Goal: Information Seeking & Learning: Learn about a topic

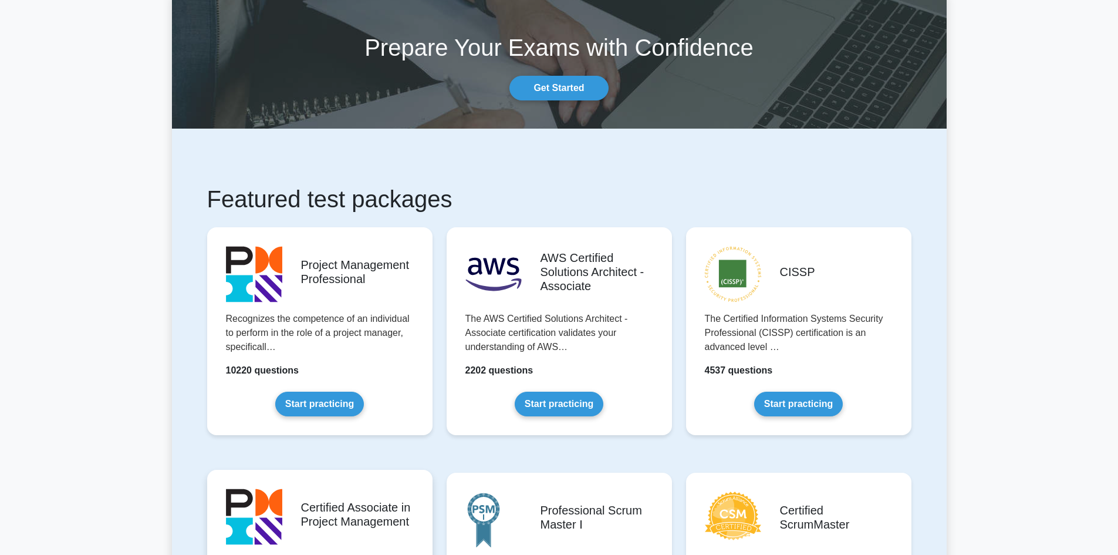
scroll to position [117, 0]
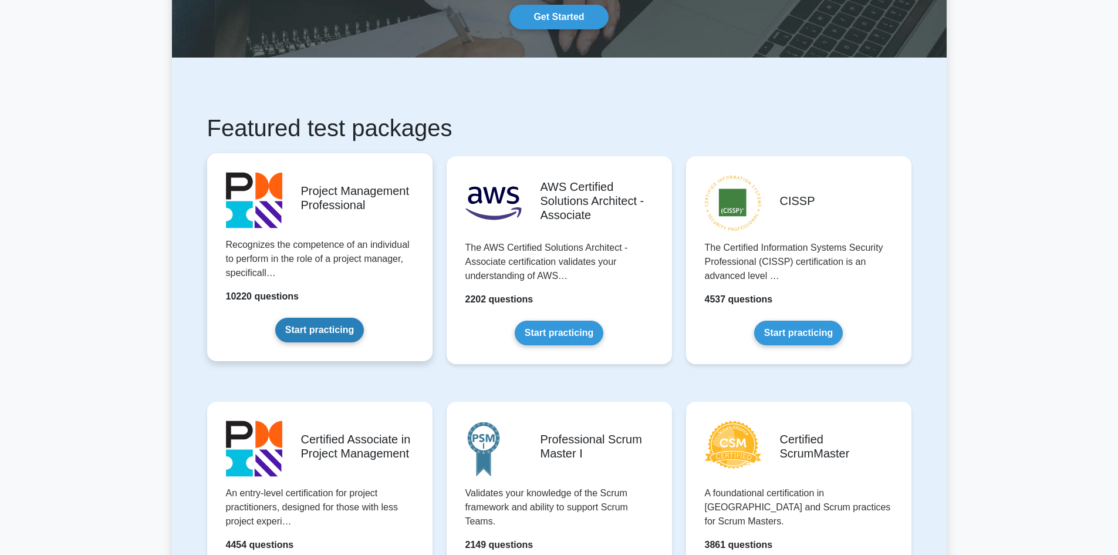
click at [348, 332] on link "Start practicing" at bounding box center [319, 330] width 89 height 25
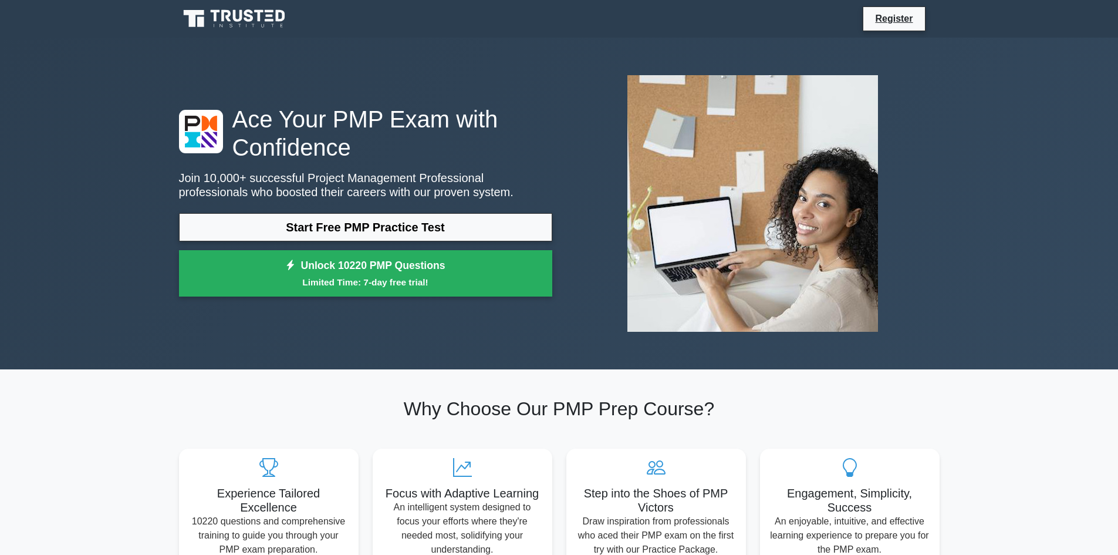
click at [207, 17] on icon at bounding box center [235, 19] width 113 height 22
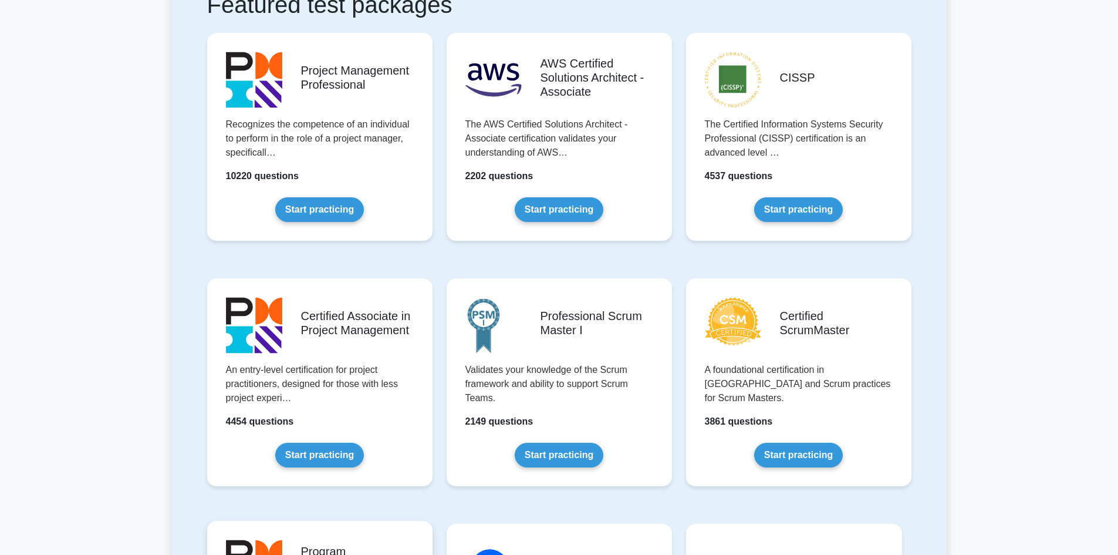
scroll to position [235, 0]
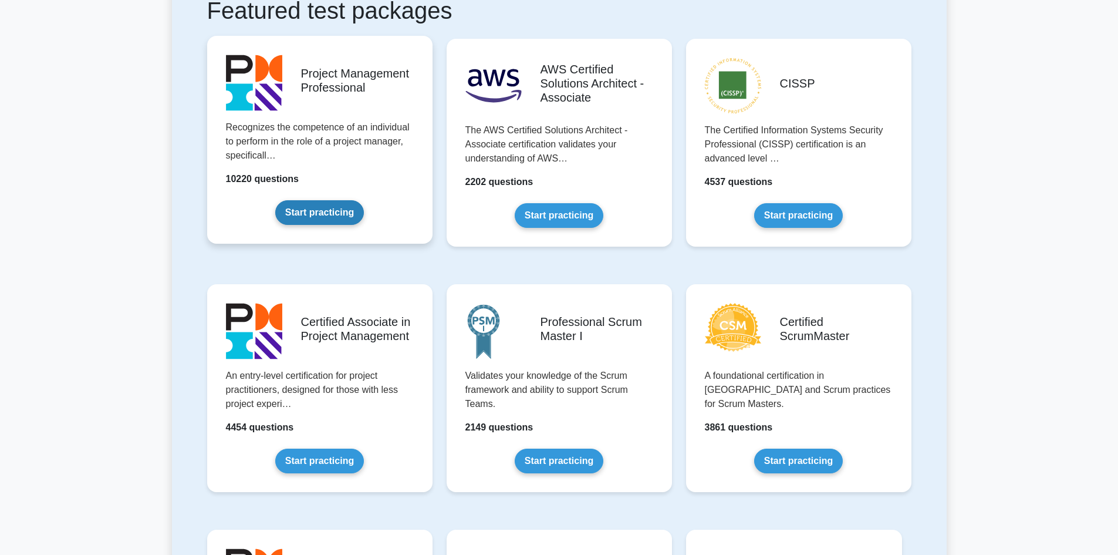
click at [327, 213] on link "Start practicing" at bounding box center [319, 212] width 89 height 25
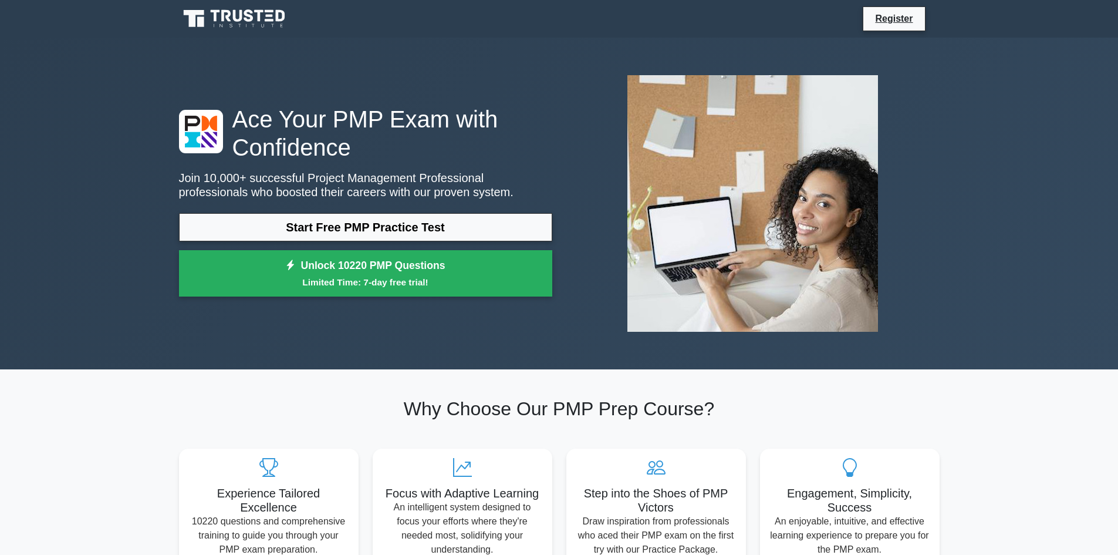
click at [372, 203] on div "Ace Your PMP Exam with Confidence Join 10,000+ successful Project Management Pr…" at bounding box center [365, 204] width 387 height 198
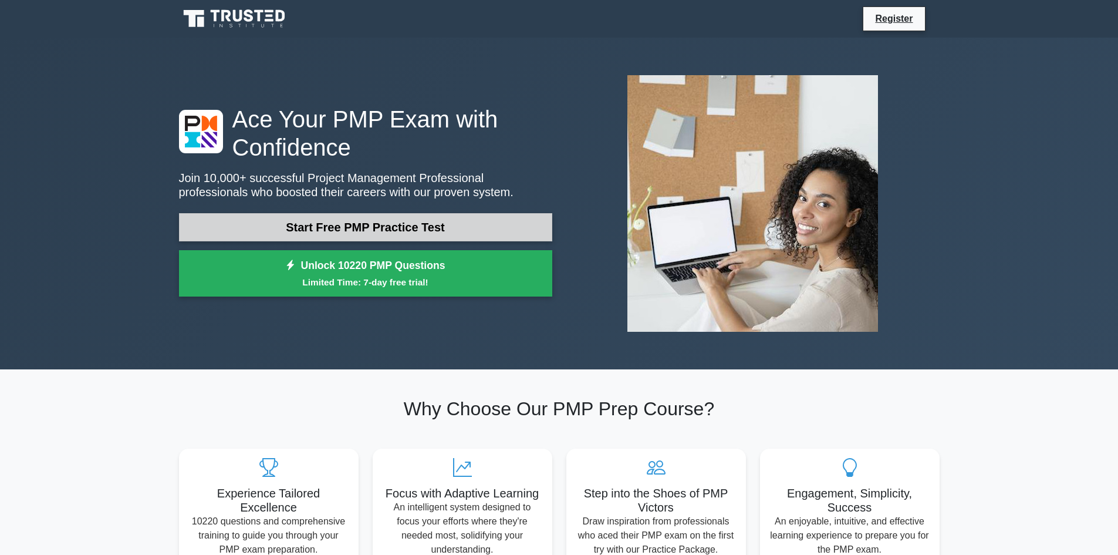
click at [369, 227] on link "Start Free PMP Practice Test" at bounding box center [365, 227] width 373 height 28
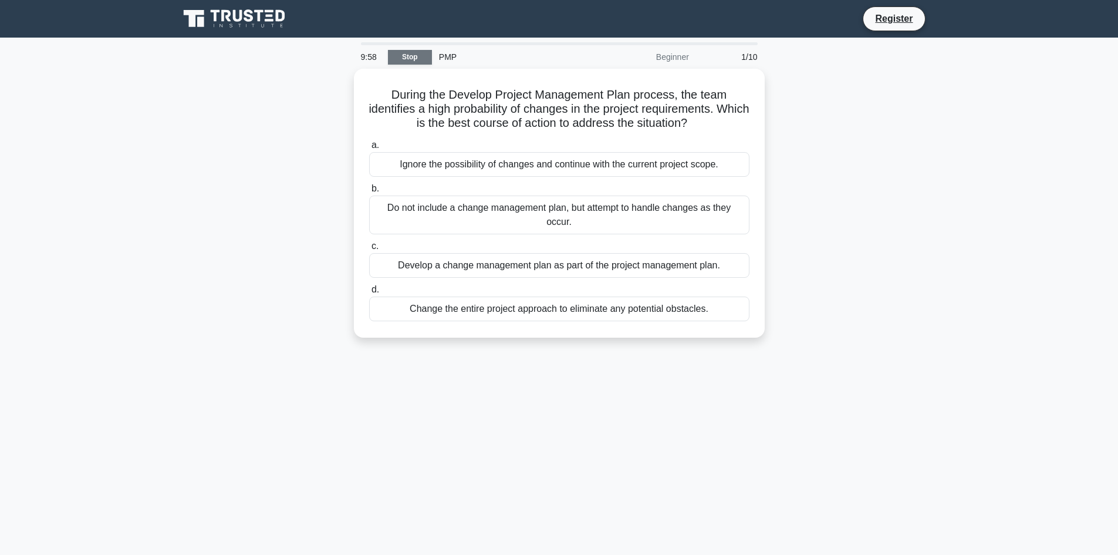
click at [415, 62] on link "Stop" at bounding box center [410, 57] width 44 height 15
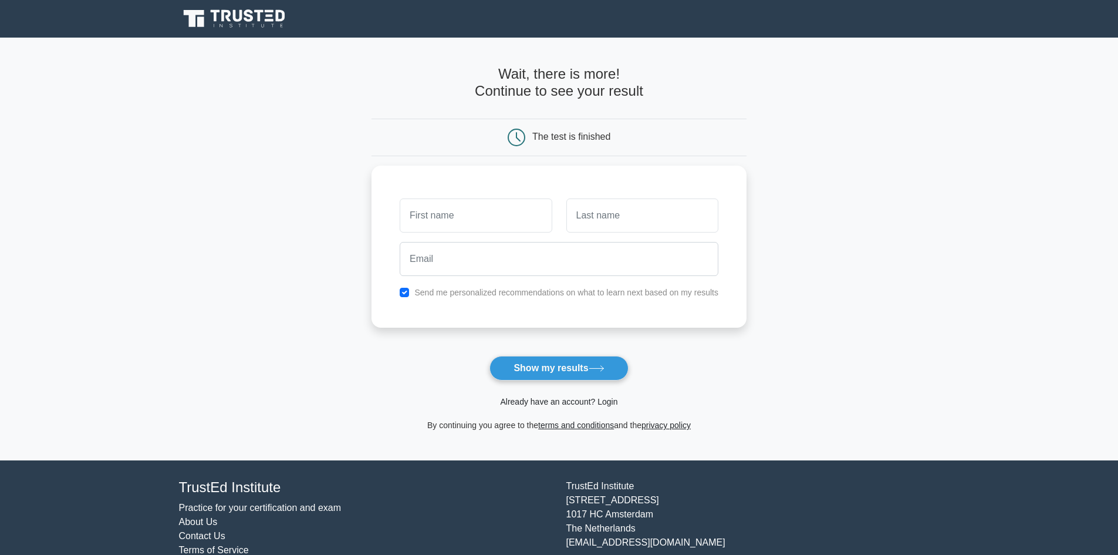
click at [561, 404] on link "Already have an account? Login" at bounding box center [558, 401] width 117 height 9
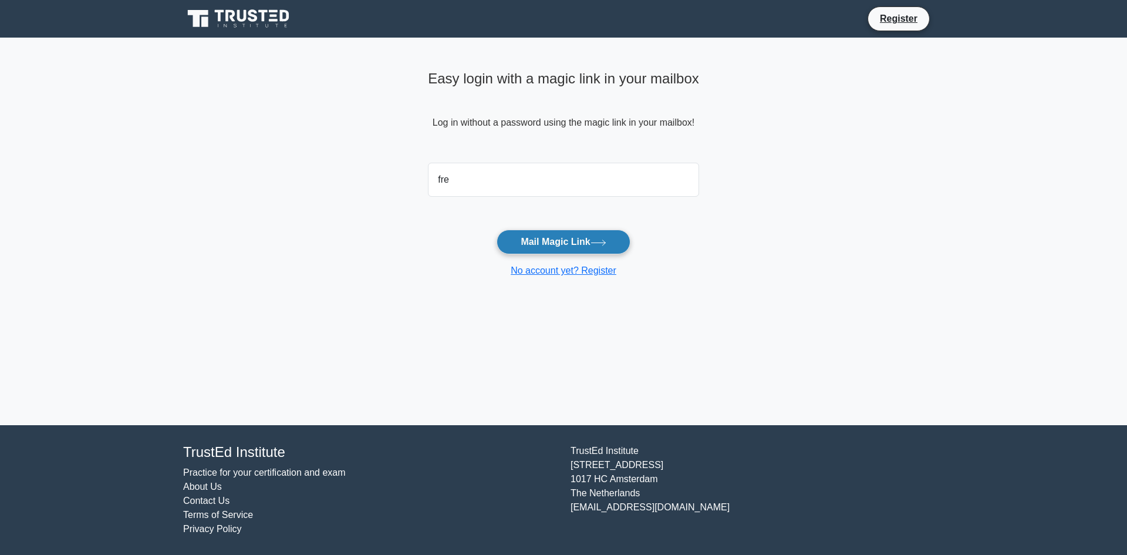
type input "[PERSON_NAME][EMAIL_ADDRESS][DOMAIN_NAME]"
click at [534, 240] on button "Mail Magic Link" at bounding box center [563, 242] width 133 height 25
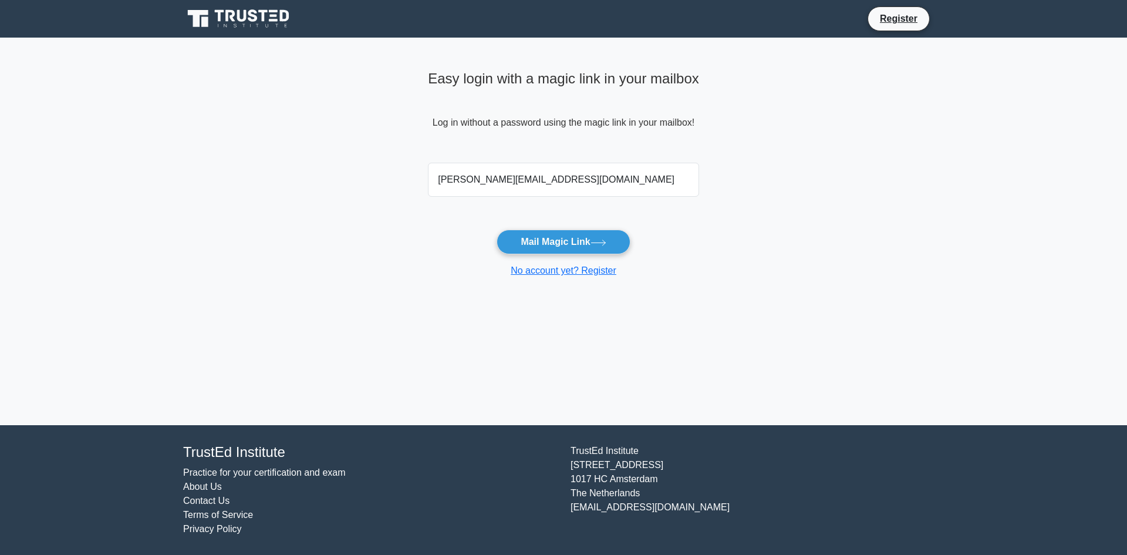
click at [525, 183] on input "fred.the.slob@gmail.com" at bounding box center [563, 180] width 271 height 34
click at [524, 182] on input "fred.the.slob@gmail.com" at bounding box center [563, 180] width 271 height 34
type input "a"
type input "faresjimmy1@gmail.com"
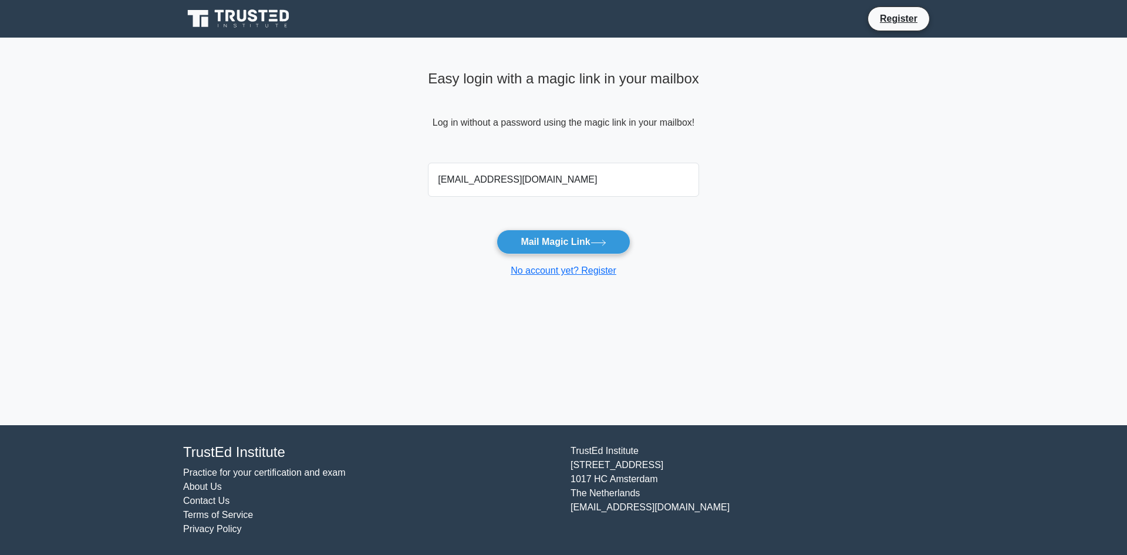
click at [497, 230] on button "Mail Magic Link" at bounding box center [563, 242] width 133 height 25
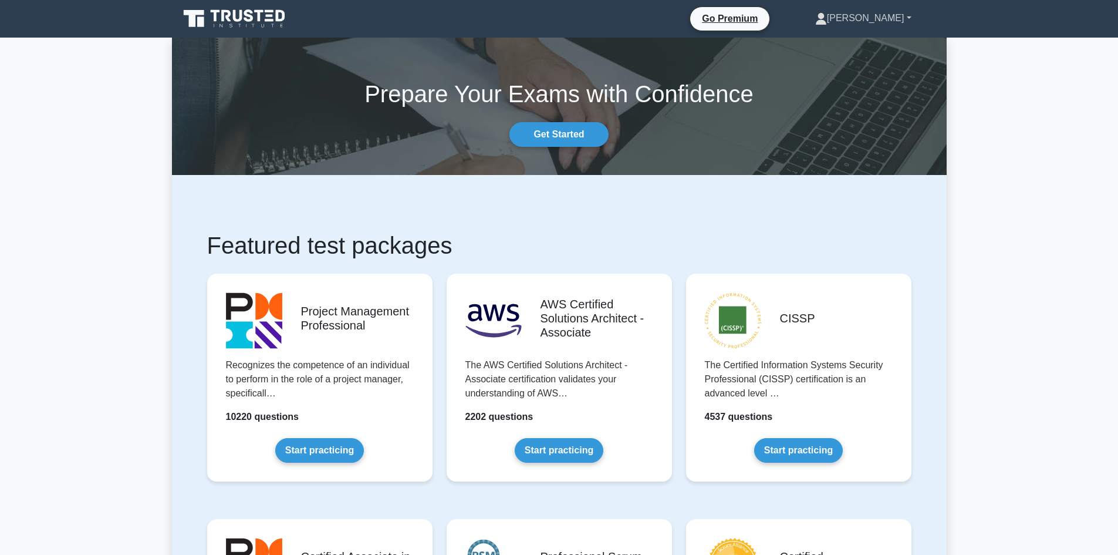
click at [825, 16] on icon at bounding box center [821, 16] width 6 height 6
click at [873, 48] on link "Profile" at bounding box center [834, 45] width 93 height 19
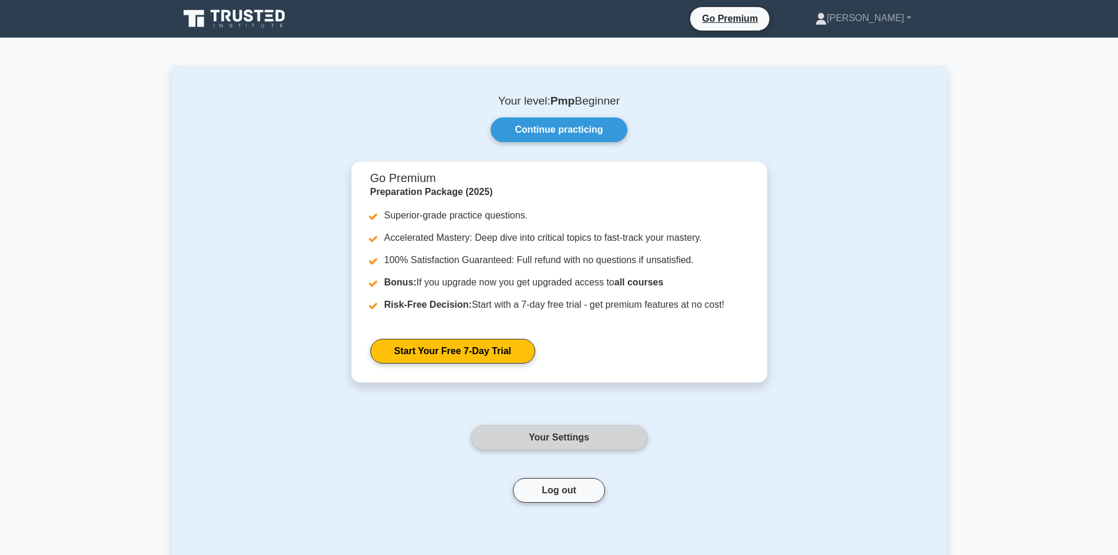
click at [577, 437] on link "Your Settings" at bounding box center [559, 437] width 176 height 25
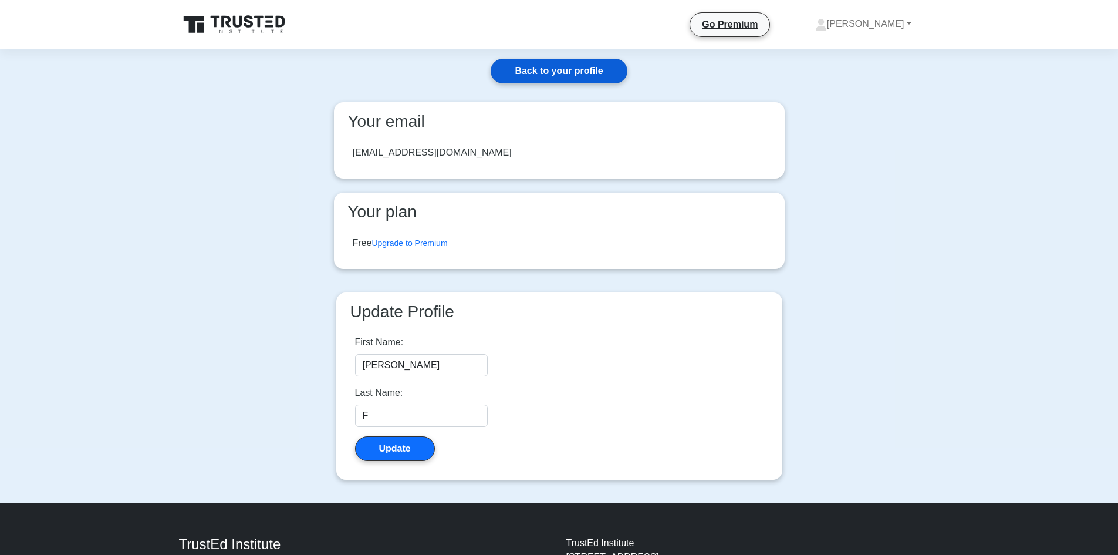
click at [565, 74] on link "Back to your profile" at bounding box center [559, 71] width 136 height 25
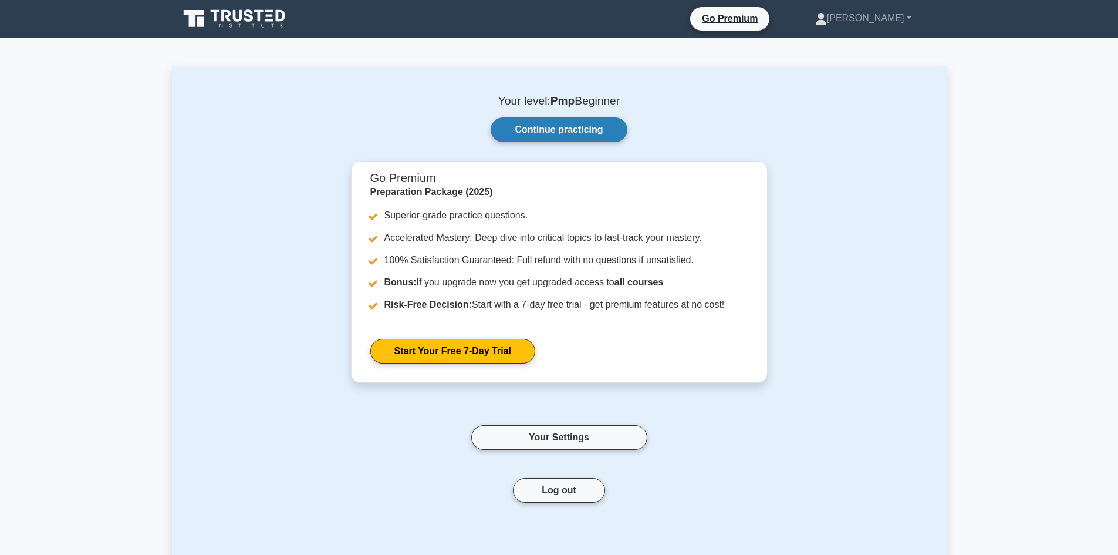
click at [541, 124] on link "Continue practicing" at bounding box center [559, 129] width 136 height 25
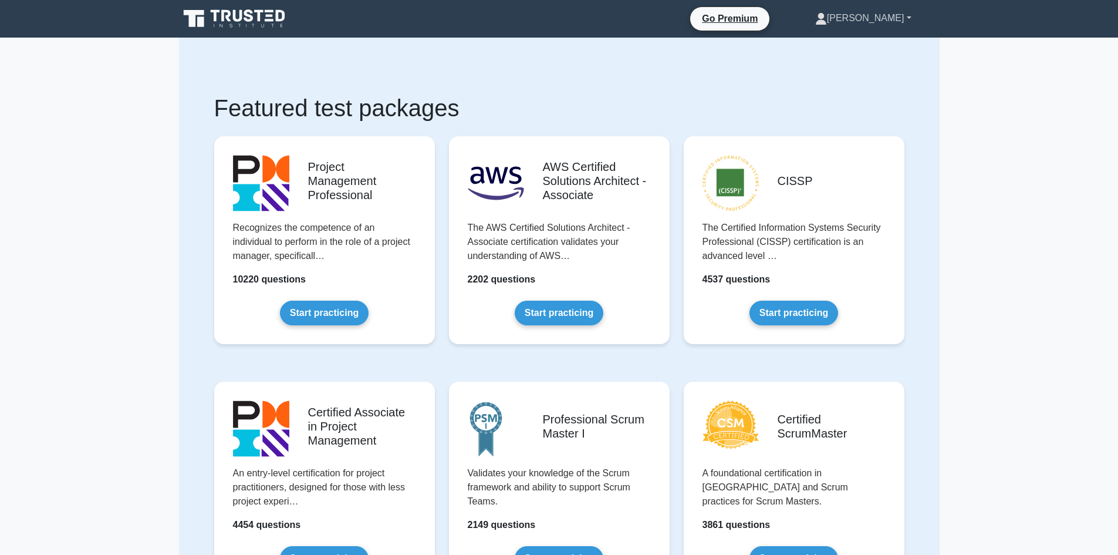
click at [895, 20] on link "[PERSON_NAME]" at bounding box center [863, 17] width 153 height 23
click at [865, 60] on link "Settings" at bounding box center [834, 64] width 93 height 19
click at [898, 14] on link "[PERSON_NAME]" at bounding box center [863, 17] width 153 height 23
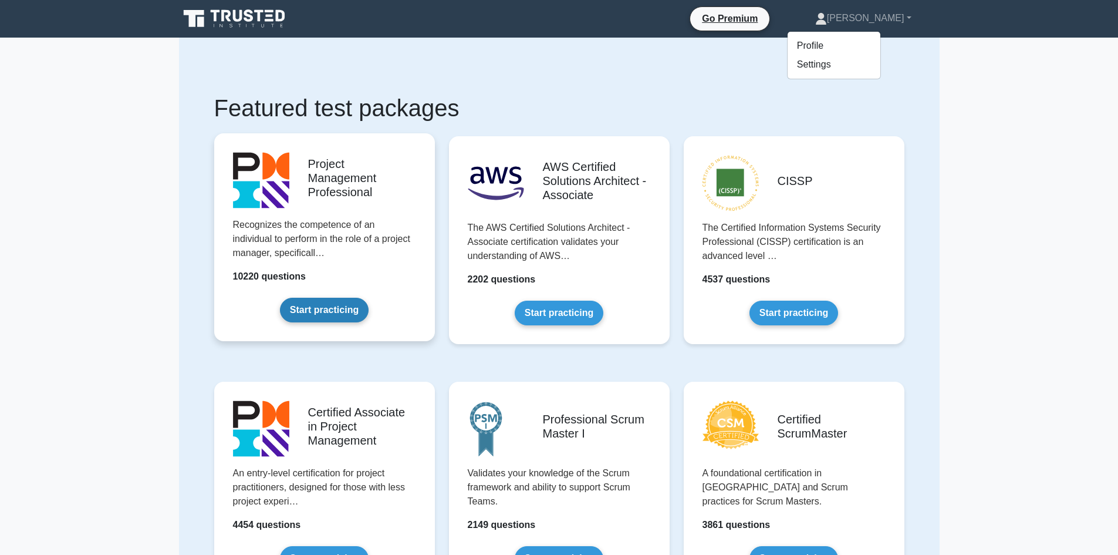
click at [342, 314] on link "Start practicing" at bounding box center [324, 310] width 89 height 25
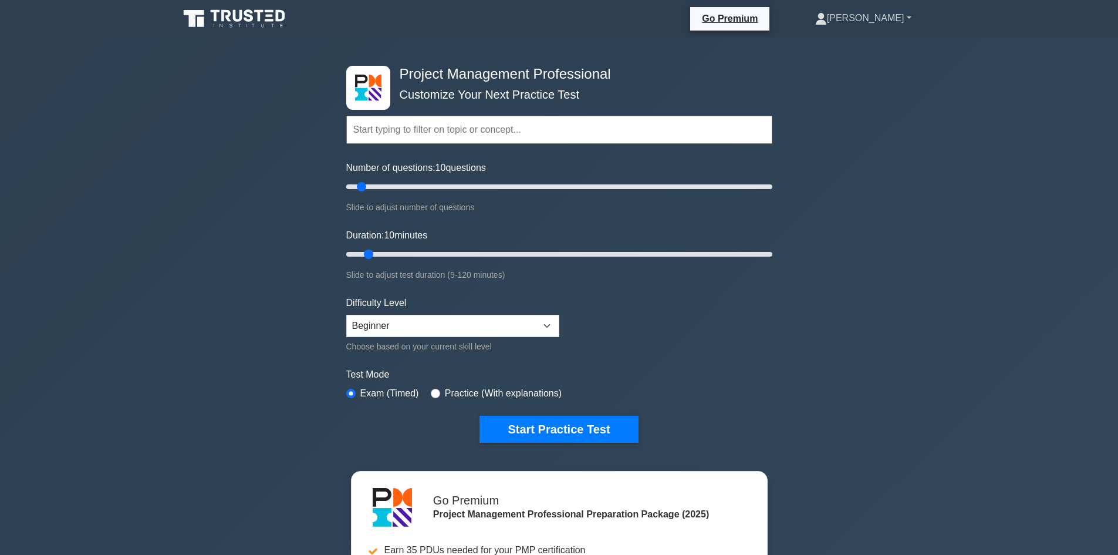
click at [891, 29] on link "[PERSON_NAME]" at bounding box center [863, 17] width 153 height 23
click at [881, 44] on link "Profile" at bounding box center [834, 45] width 93 height 19
click at [461, 181] on input "Number of questions: 10 questions" at bounding box center [559, 187] width 426 height 14
type input "60"
click at [470, 186] on input "Number of questions: 60 questions" at bounding box center [559, 187] width 426 height 14
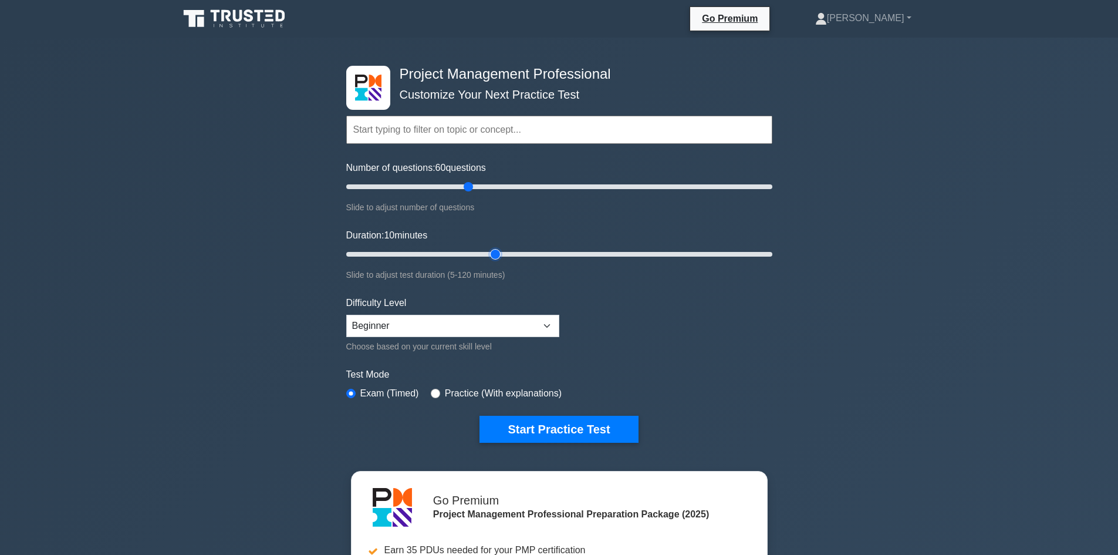
click at [493, 253] on input "Duration: 10 minutes" at bounding box center [559, 254] width 426 height 14
click at [512, 252] on input "Duration: 50 minutes" at bounding box center [559, 254] width 426 height 14
click at [526, 252] on input "Duration: 50 minutes" at bounding box center [559, 254] width 426 height 14
type input "60"
click at [547, 252] on input "Duration: 60 minutes" at bounding box center [559, 254] width 426 height 14
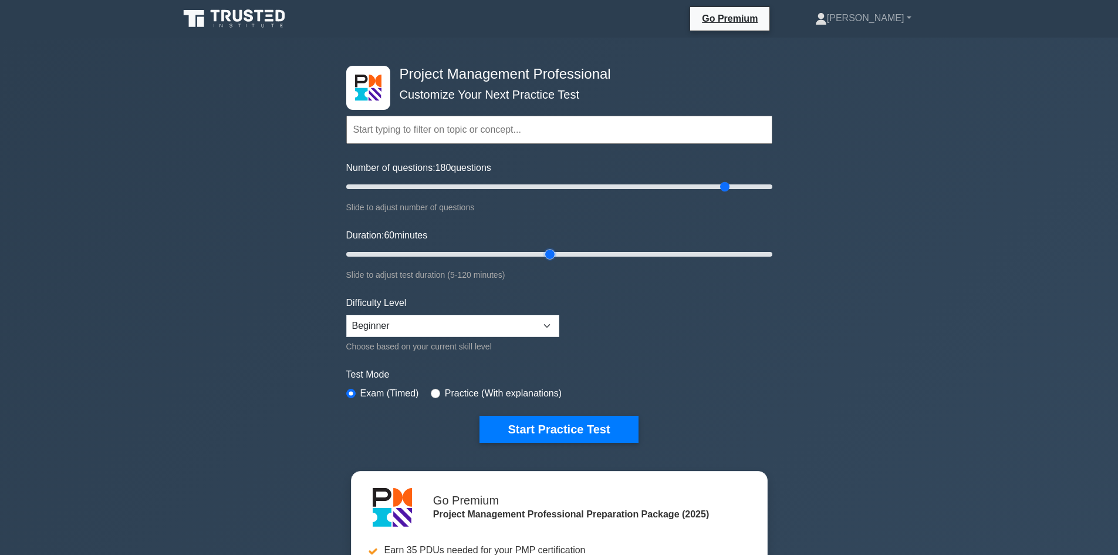
drag, startPoint x: 479, startPoint y: 186, endPoint x: 627, endPoint y: 211, distance: 150.1
type input "180"
click at [720, 180] on input "Number of questions: 180 questions" at bounding box center [559, 187] width 426 height 14
drag, startPoint x: 553, startPoint y: 254, endPoint x: 844, endPoint y: 259, distance: 290.7
type input "120"
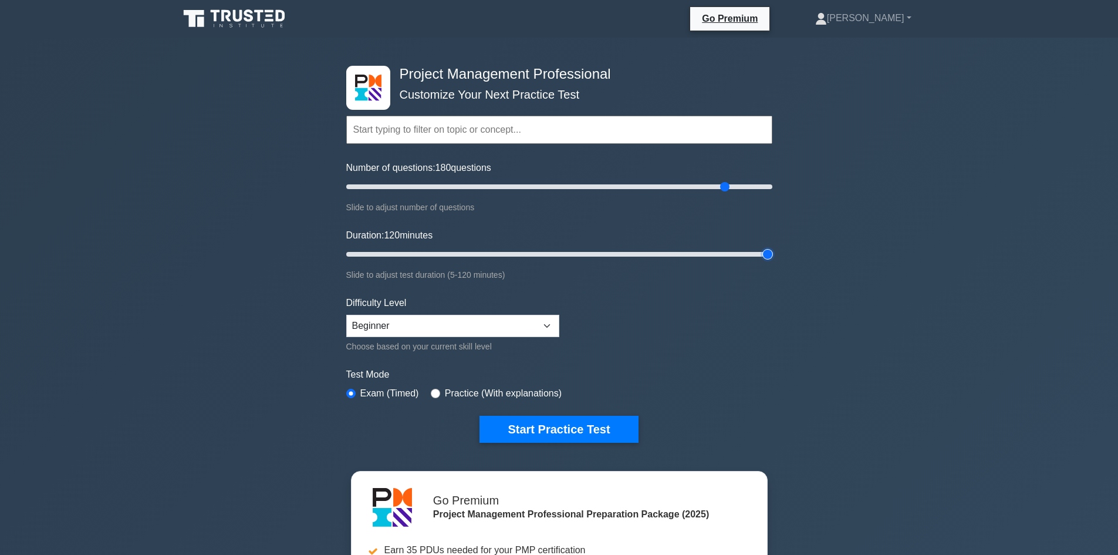
click at [773, 259] on input "Duration: 120 minutes" at bounding box center [559, 254] width 426 height 14
click at [456, 174] on label "Number of questions: 180 questions" at bounding box center [418, 168] width 145 height 14
click at [456, 180] on input "Number of questions: 180 questions" at bounding box center [559, 187] width 426 height 14
click at [461, 180] on input "Number of questions: 180 questions" at bounding box center [559, 187] width 426 height 14
click at [481, 187] on input "Number of questions: 55 questions" at bounding box center [559, 187] width 426 height 14
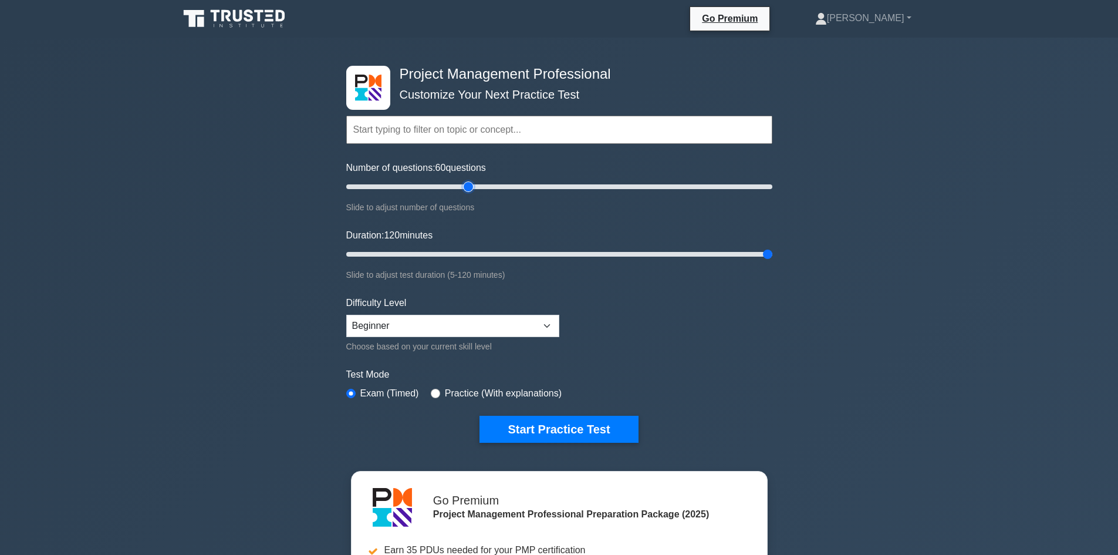
drag, startPoint x: 477, startPoint y: 187, endPoint x: 468, endPoint y: 186, distance: 9.4
type input "60"
click at [468, 186] on input "Number of questions: 60 questions" at bounding box center [559, 187] width 426 height 14
click at [483, 253] on input "Duration: 120 minutes" at bounding box center [559, 254] width 426 height 14
drag, startPoint x: 483, startPoint y: 253, endPoint x: 600, endPoint y: 248, distance: 116.9
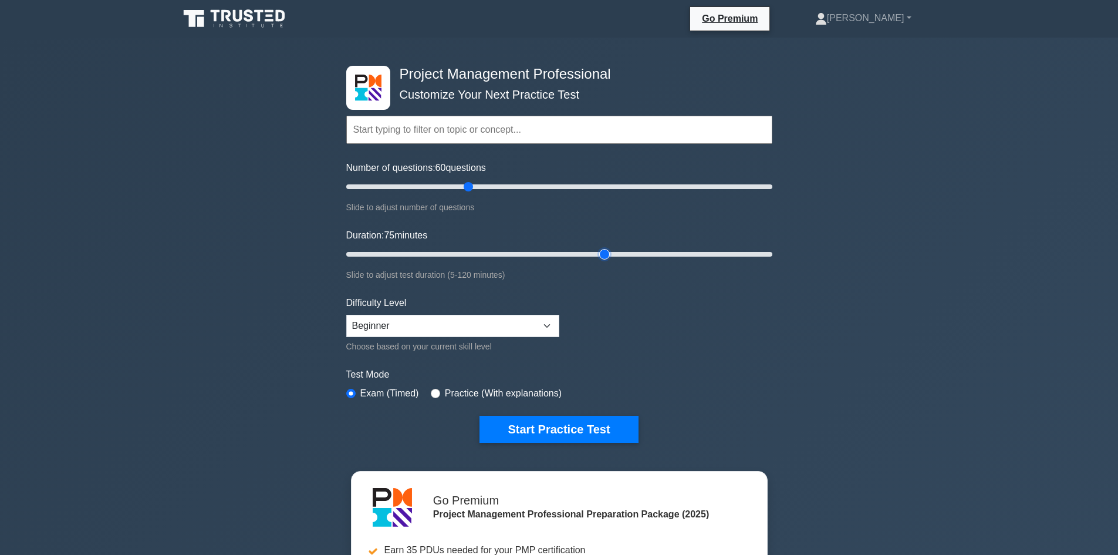
type input "75"
click at [600, 248] on input "Duration: 75 minutes" at bounding box center [559, 254] width 426 height 14
click at [460, 322] on select "Beginner Intermediate Expert" at bounding box center [452, 326] width 213 height 22
select select "expert"
click at [346, 315] on select "Beginner Intermediate Expert" at bounding box center [452, 326] width 213 height 22
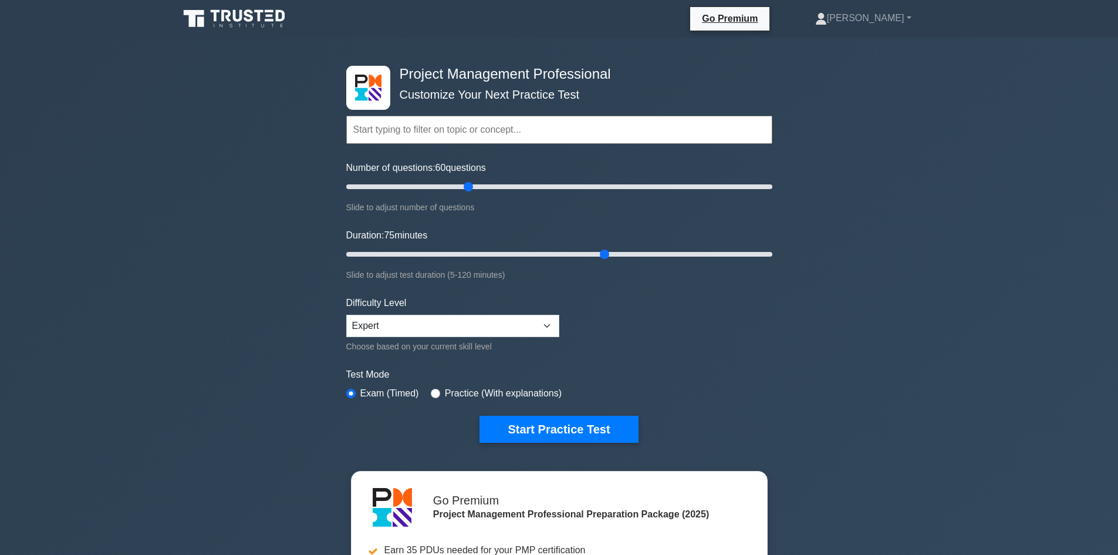
click at [591, 368] on label "Test Mode" at bounding box center [559, 375] width 426 height 14
click at [899, 19] on link "Jim" at bounding box center [863, 17] width 153 height 23
click at [877, 66] on link "Settings" at bounding box center [834, 64] width 93 height 19
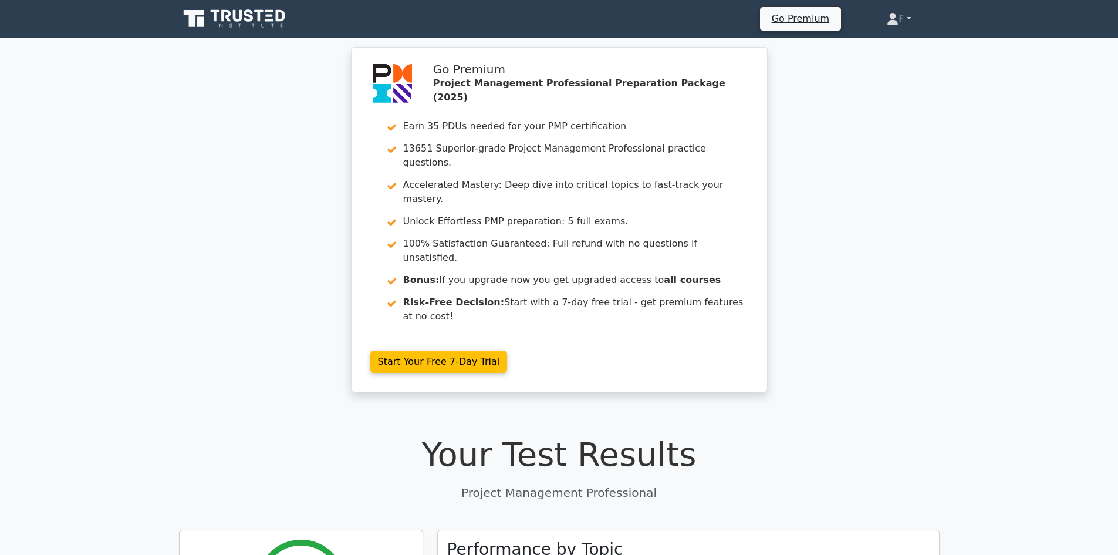
click at [909, 13] on link "F" at bounding box center [899, 18] width 80 height 23
click at [898, 47] on link "Profile" at bounding box center [905, 46] width 93 height 19
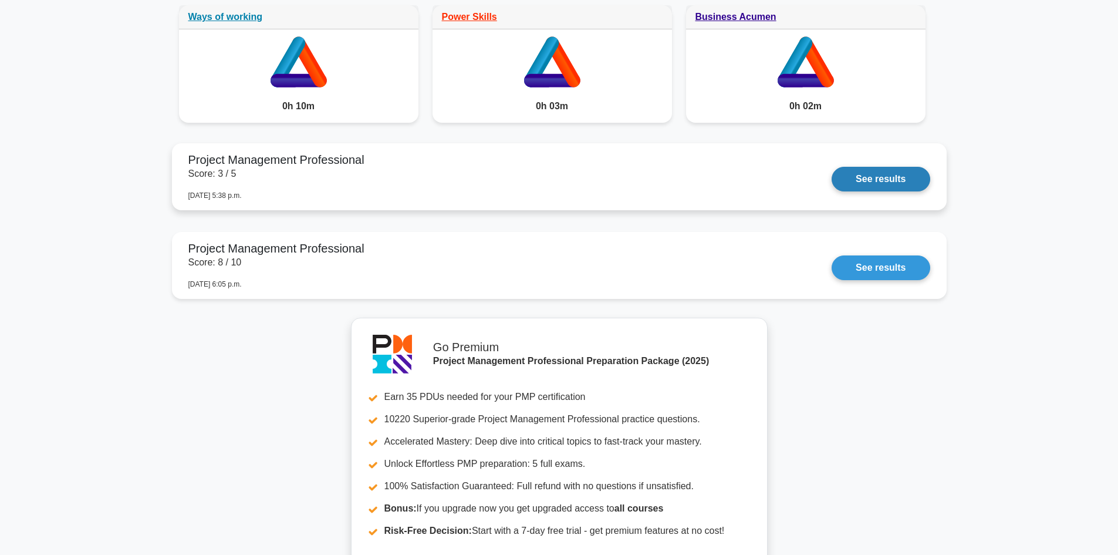
scroll to position [1068, 0]
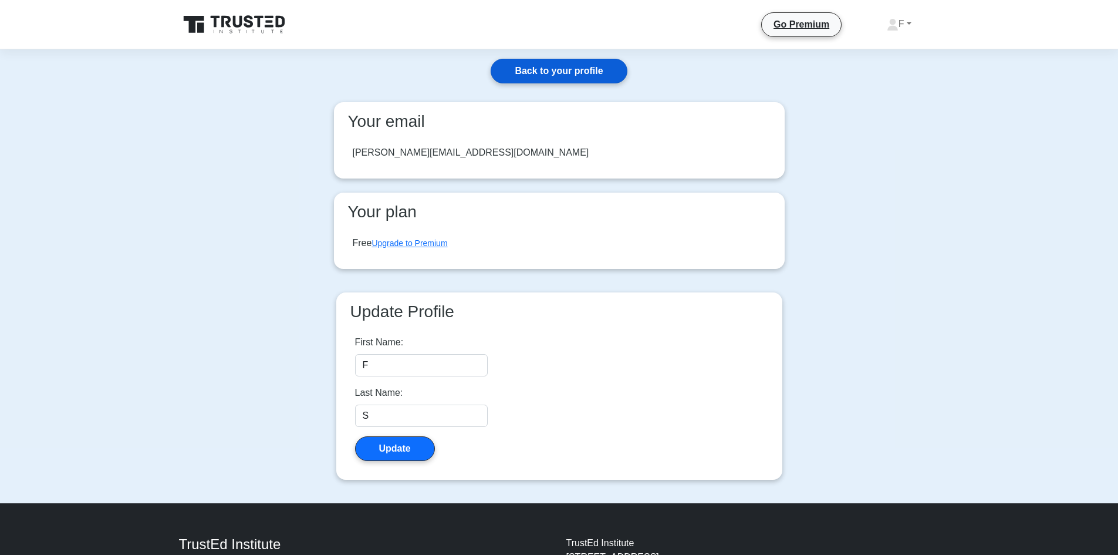
click at [558, 72] on link "Back to your profile" at bounding box center [559, 71] width 136 height 25
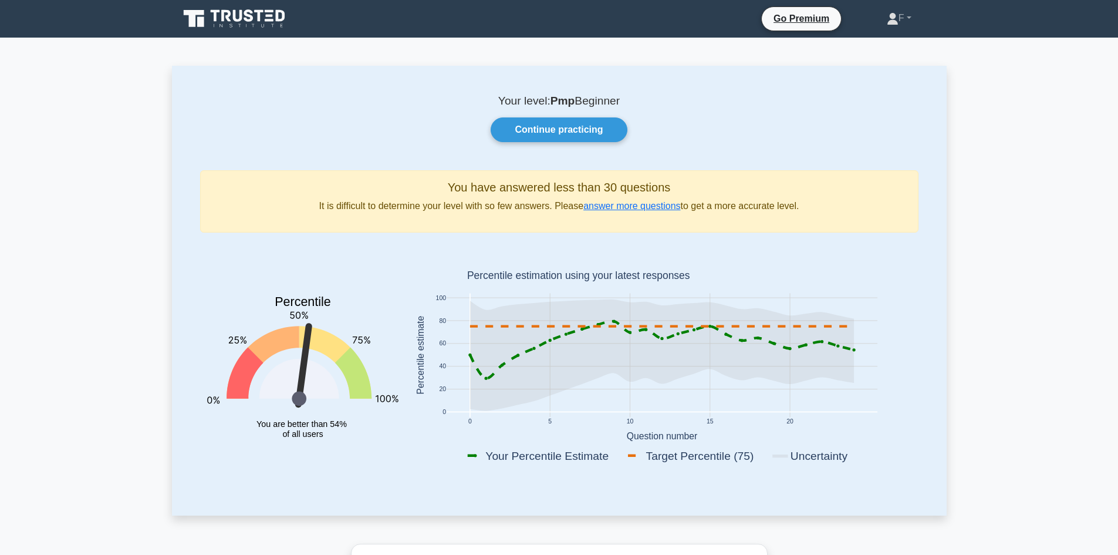
click at [245, 14] on icon at bounding box center [248, 15] width 9 height 12
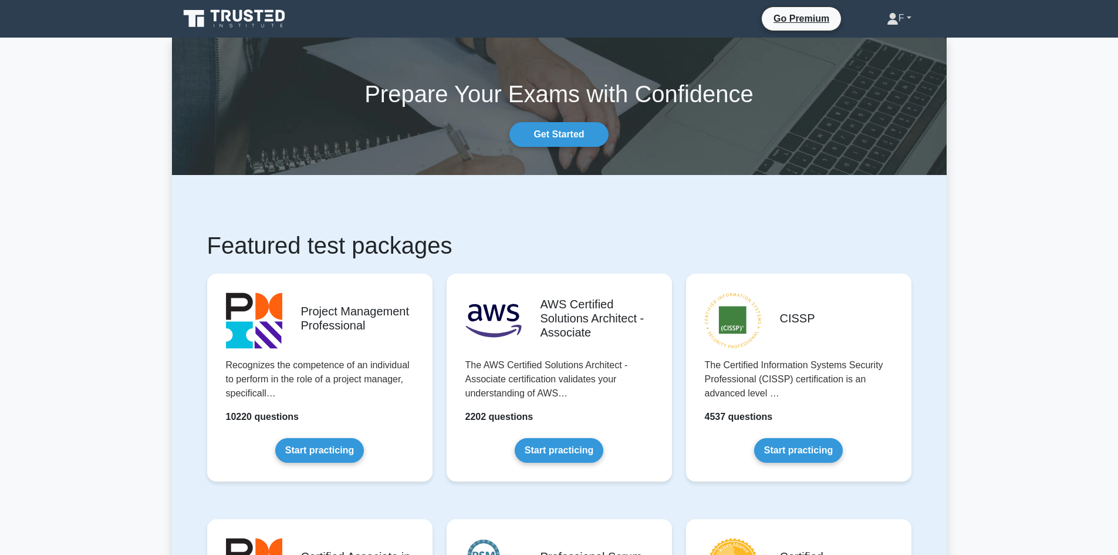
click at [911, 14] on link "F" at bounding box center [899, 17] width 81 height 23
click at [890, 43] on link "Profile" at bounding box center [905, 45] width 93 height 19
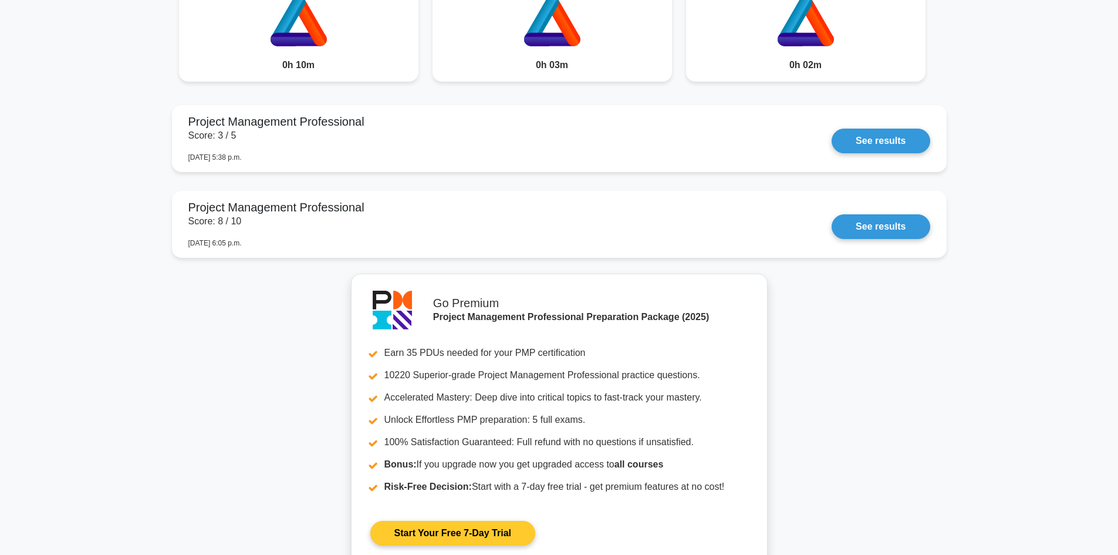
scroll to position [1420, 0]
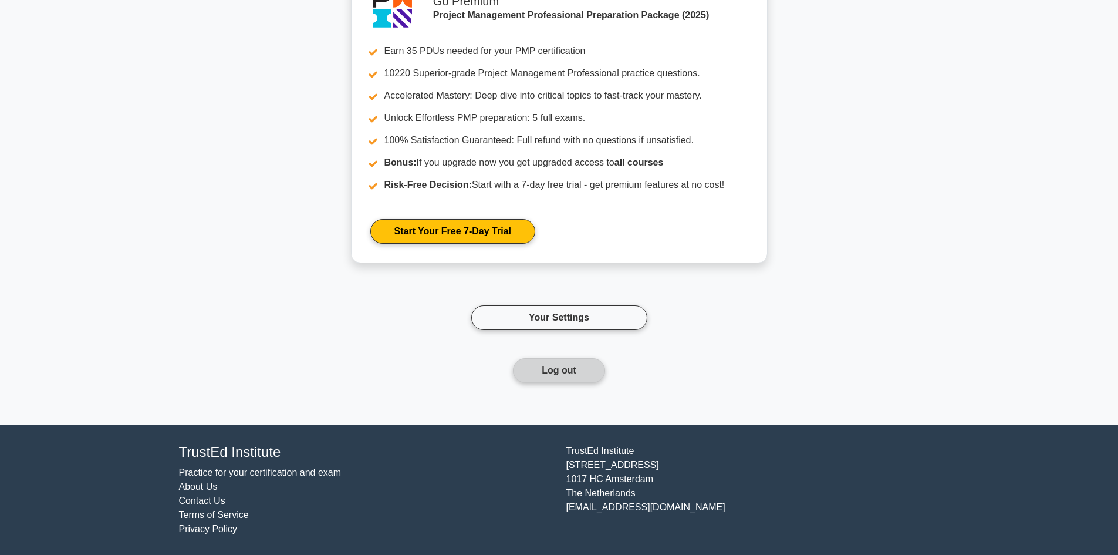
click at [551, 368] on button "Log out" at bounding box center [559, 370] width 92 height 25
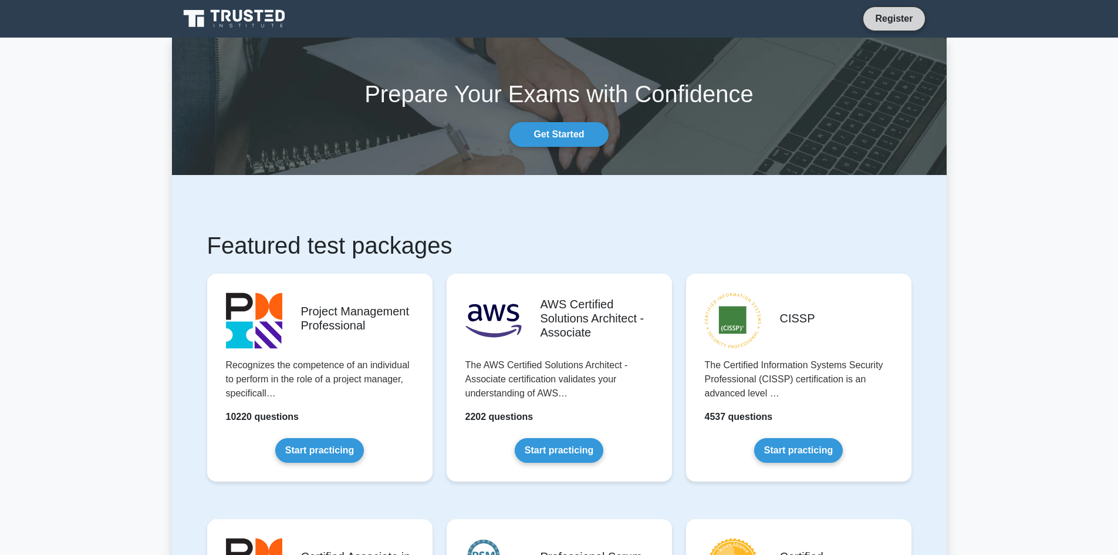
click at [904, 18] on link "Register" at bounding box center [894, 18] width 52 height 15
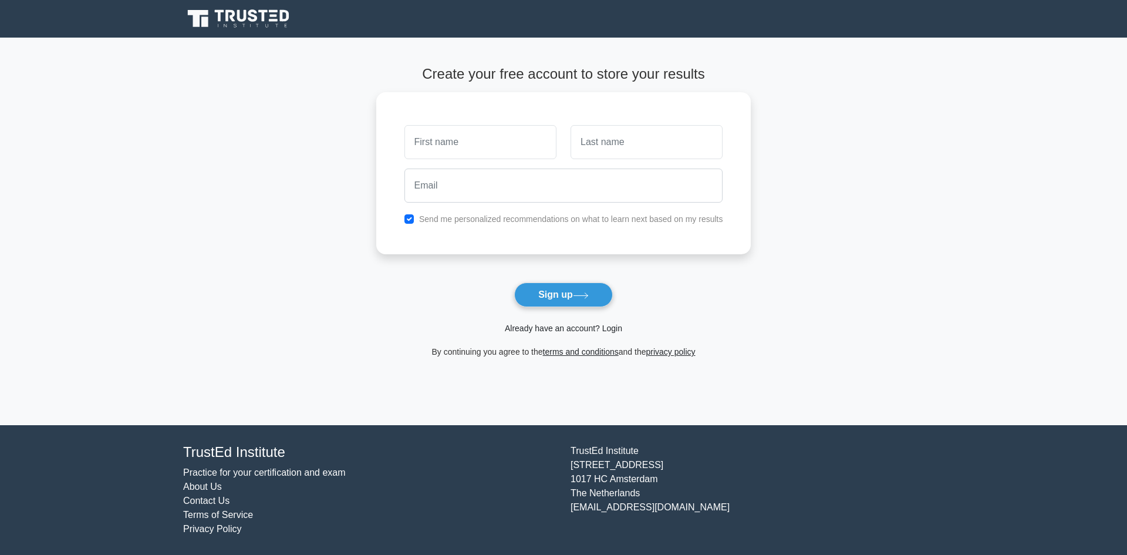
click at [568, 331] on link "Already have an account? Login" at bounding box center [563, 327] width 117 height 9
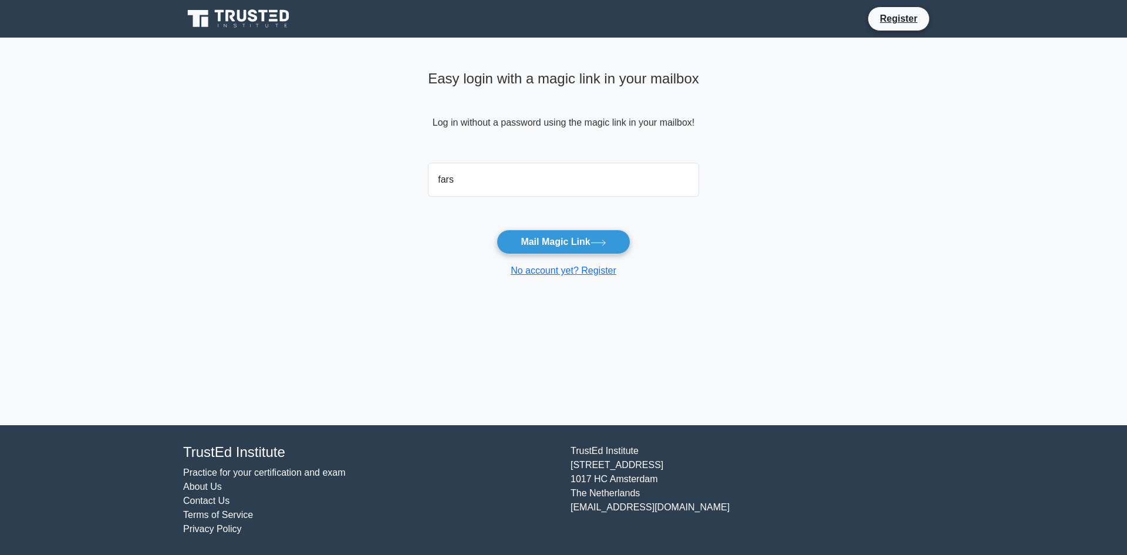
type input "farsoj7@gmail.com"
click at [497, 230] on button "Mail Magic Link" at bounding box center [563, 242] width 133 height 25
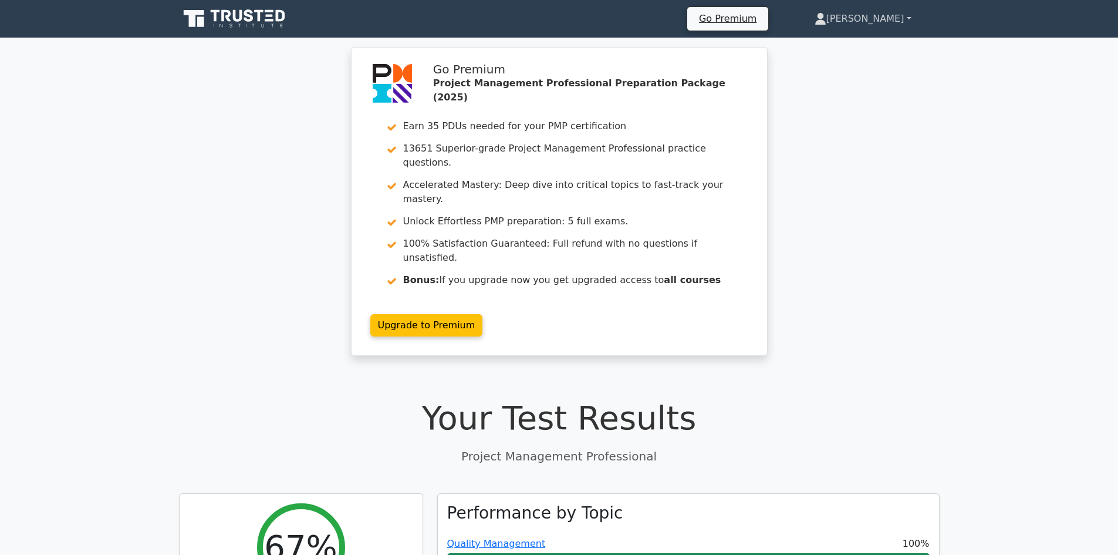
drag, startPoint x: 891, startPoint y: 13, endPoint x: 889, endPoint y: 36, distance: 23.6
click at [892, 13] on link "[PERSON_NAME]" at bounding box center [863, 18] width 153 height 23
click at [880, 42] on link "Profile" at bounding box center [833, 46] width 93 height 19
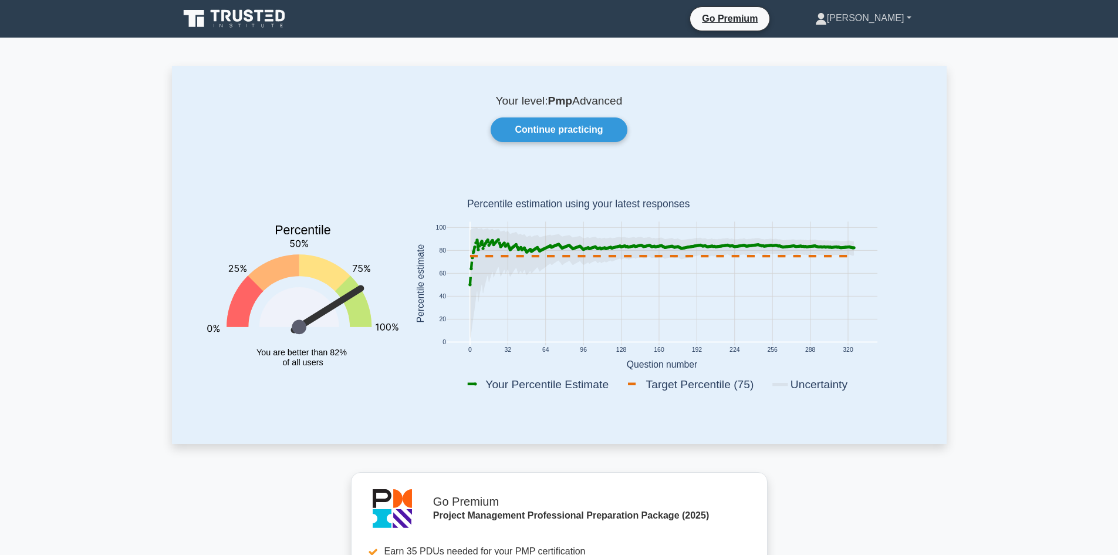
click at [887, 15] on link "[PERSON_NAME]" at bounding box center [863, 17] width 153 height 23
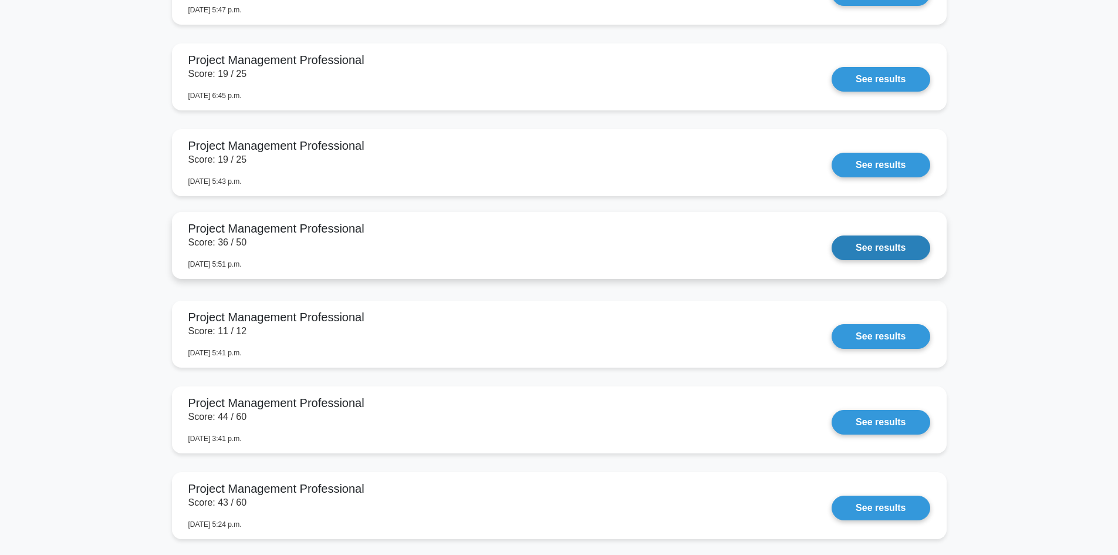
scroll to position [1409, 0]
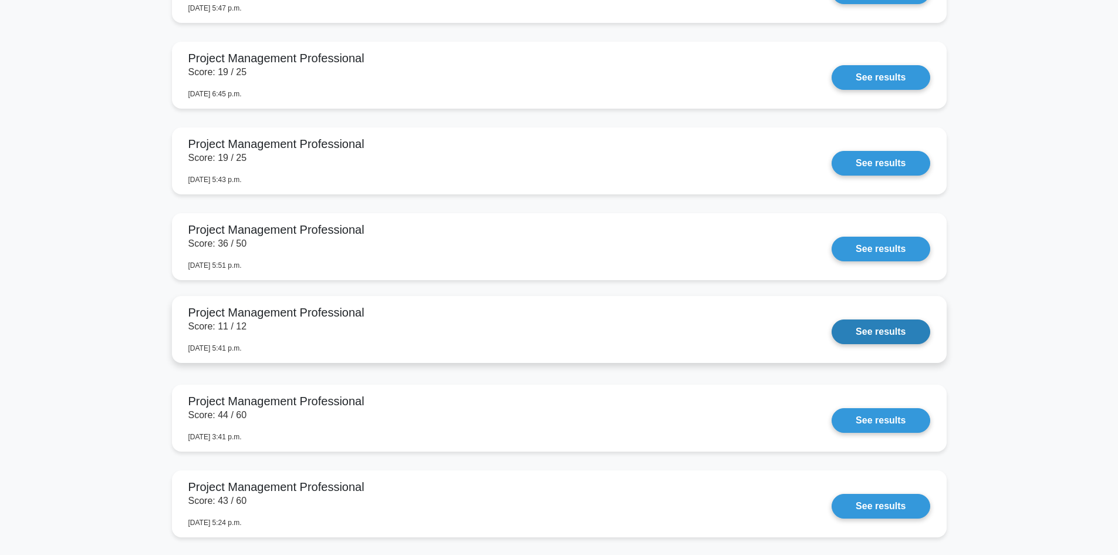
click at [884, 331] on link "See results" at bounding box center [881, 331] width 98 height 25
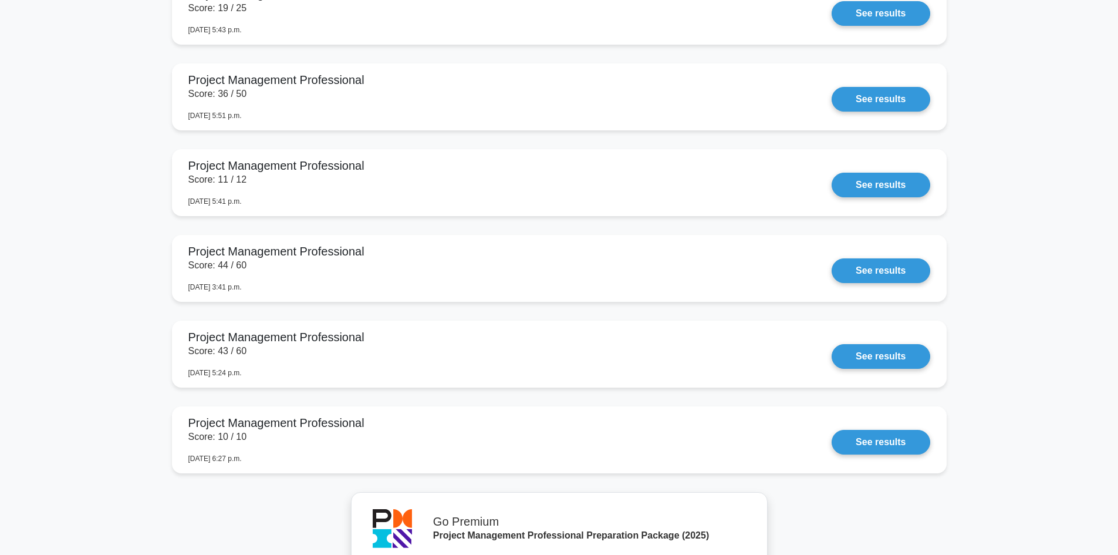
scroll to position [1585, 0]
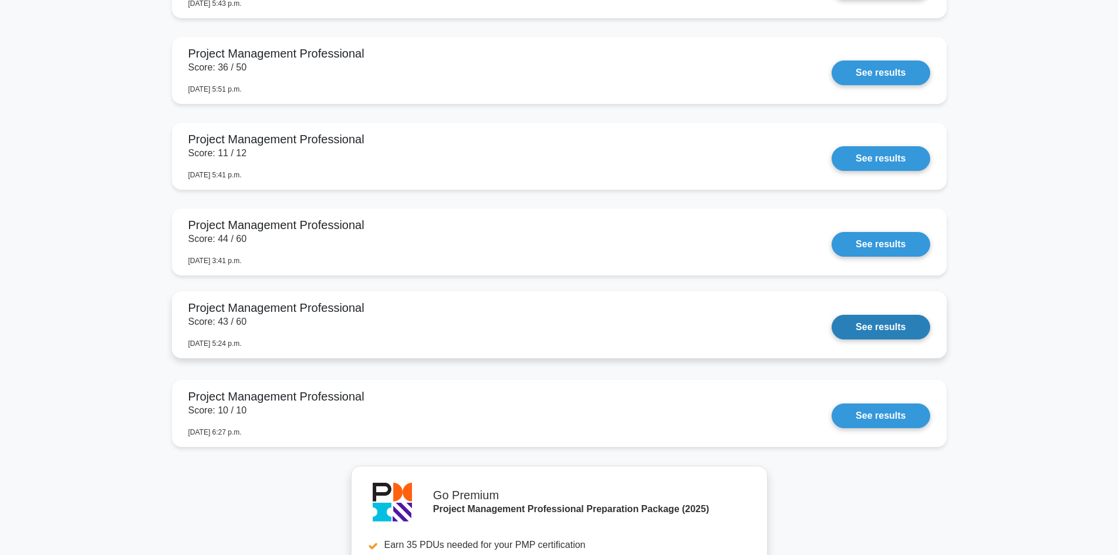
click at [903, 328] on link "See results" at bounding box center [881, 327] width 98 height 25
click at [899, 328] on link "See results" at bounding box center [881, 327] width 98 height 25
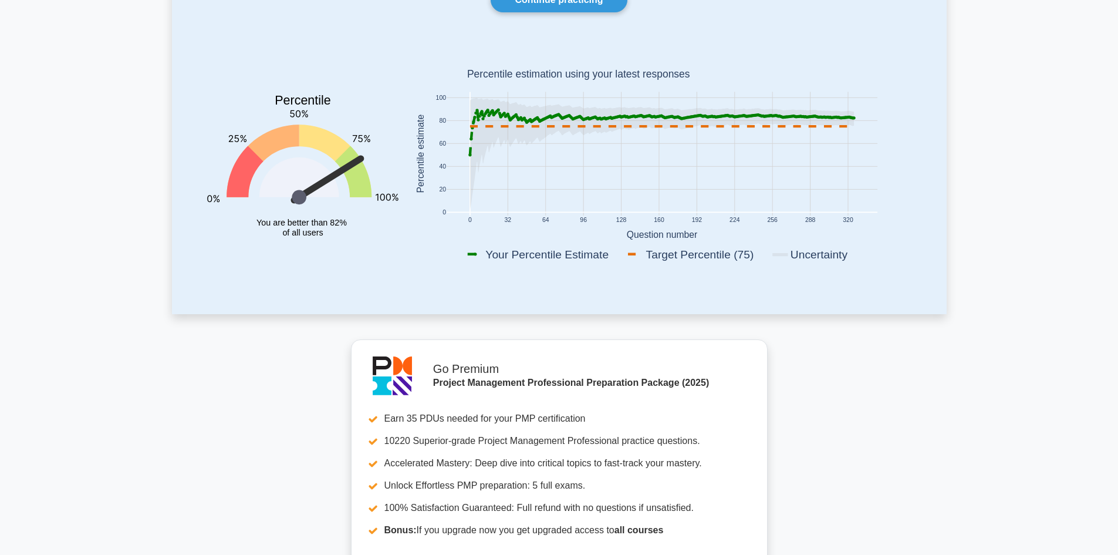
scroll to position [0, 0]
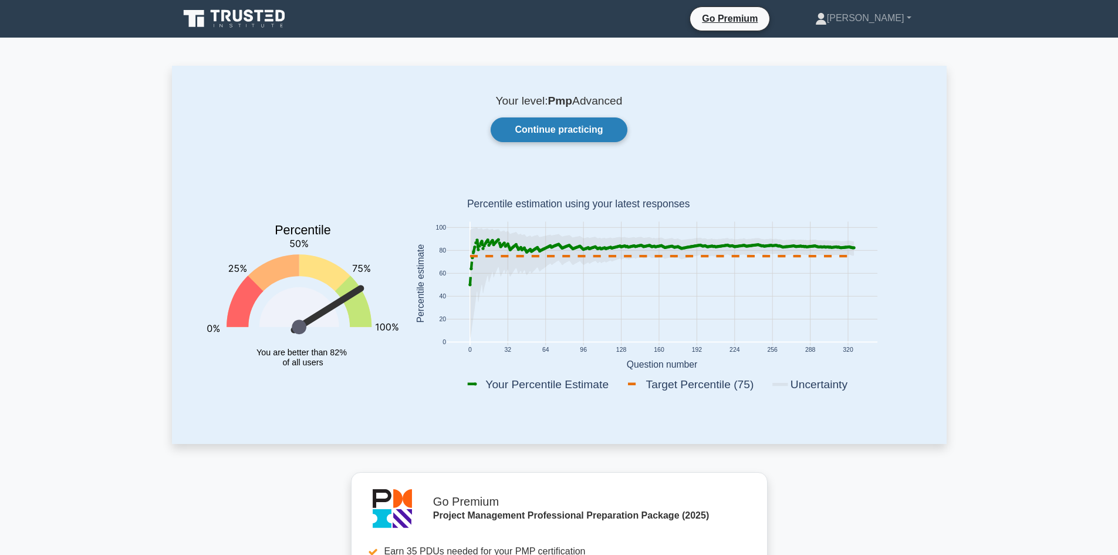
click at [548, 126] on link "Continue practicing" at bounding box center [559, 129] width 136 height 25
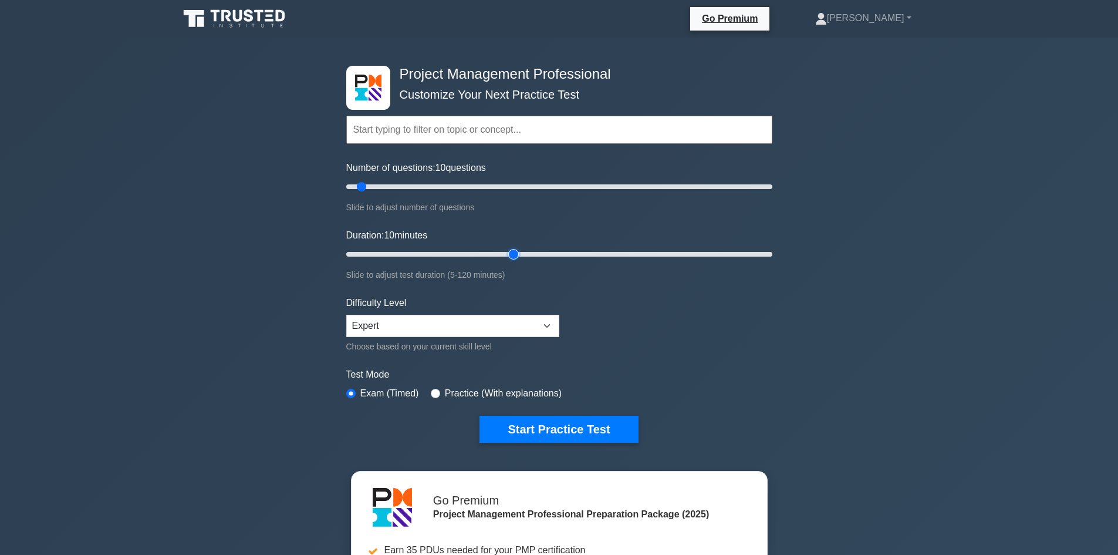
type input "50"
click at [515, 258] on input "Duration: 10 minutes" at bounding box center [559, 254] width 426 height 14
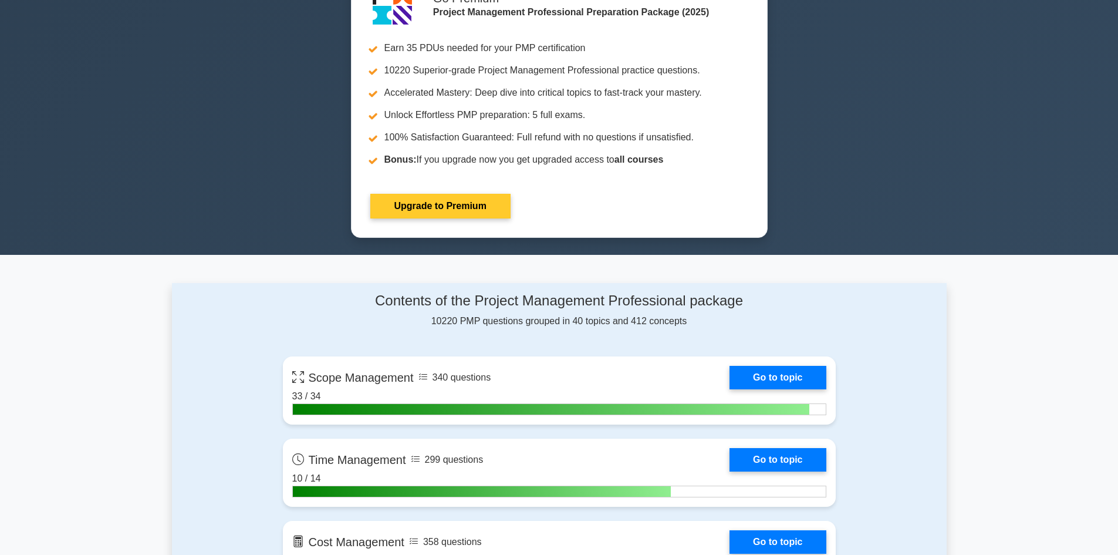
scroll to position [763, 0]
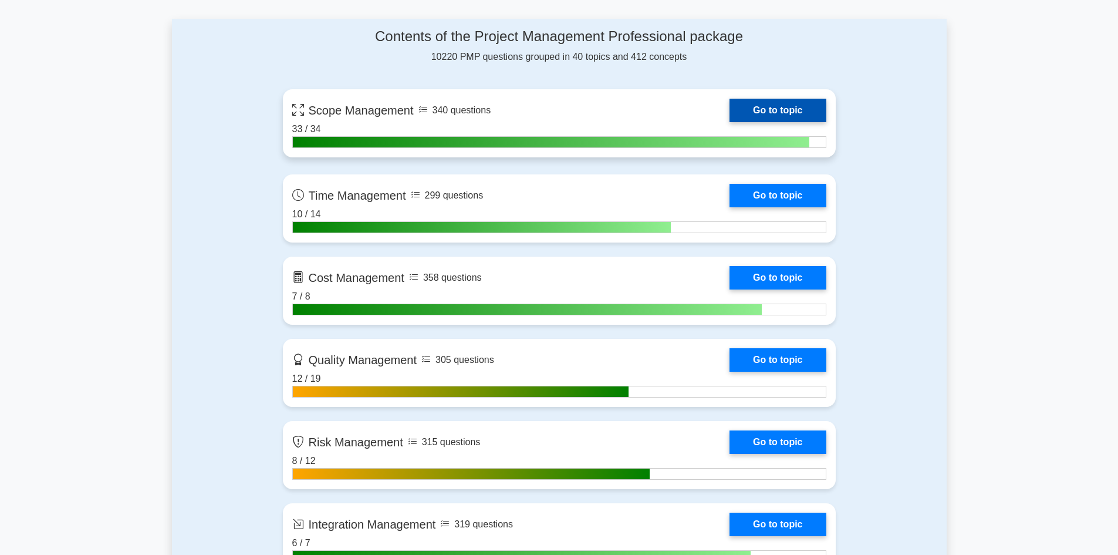
click at [730, 119] on link "Go to topic" at bounding box center [778, 110] width 96 height 23
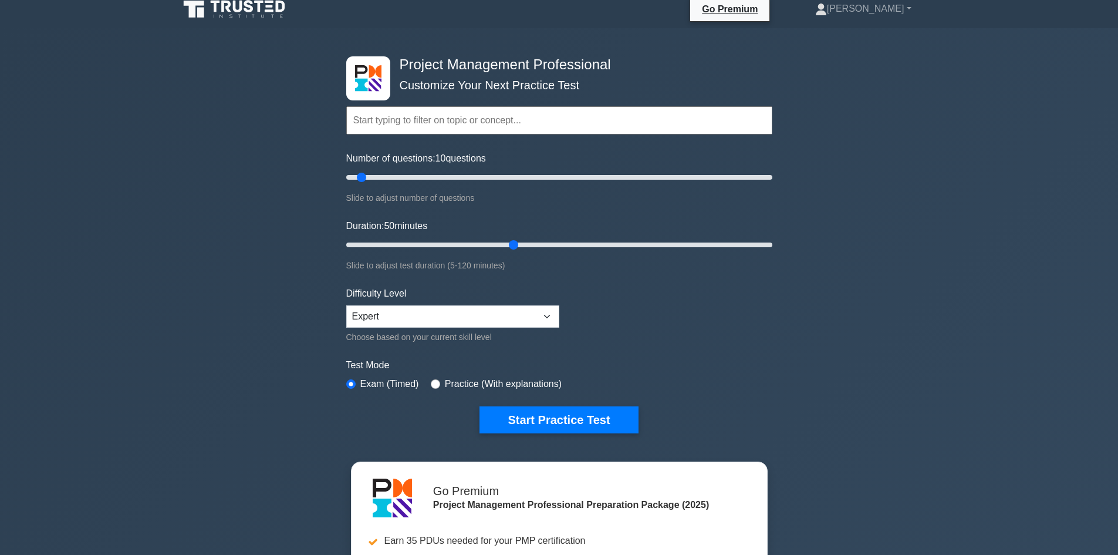
scroll to position [0, 0]
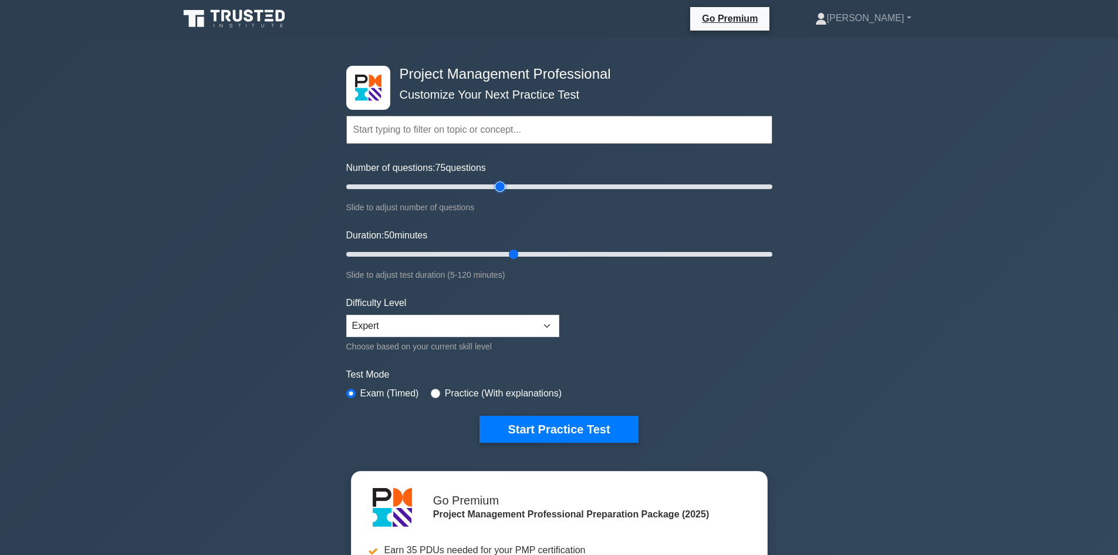
click at [497, 185] on input "Number of questions: 75 questions" at bounding box center [559, 187] width 426 height 14
drag, startPoint x: 496, startPoint y: 186, endPoint x: 468, endPoint y: 186, distance: 28.2
type input "60"
click at [468, 186] on input "Number of questions: 60 questions" at bounding box center [559, 187] width 426 height 14
drag, startPoint x: 510, startPoint y: 259, endPoint x: 521, endPoint y: 255, distance: 11.7
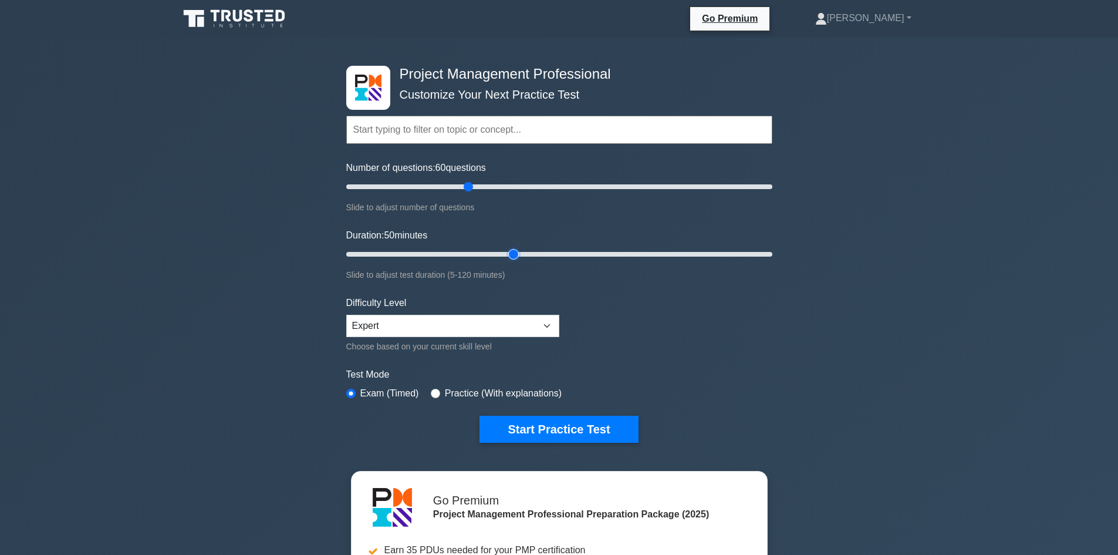
click at [521, 255] on input "Duration: 50 minutes" at bounding box center [559, 254] width 426 height 14
drag, startPoint x: 516, startPoint y: 254, endPoint x: 598, endPoint y: 252, distance: 81.6
type input "75"
click at [598, 252] on input "Duration: 75 minutes" at bounding box center [559, 254] width 426 height 14
click at [227, 128] on div "Project Management Professional Customize Your Next Practice Test Topics Scope …" at bounding box center [559, 396] width 1118 height 716
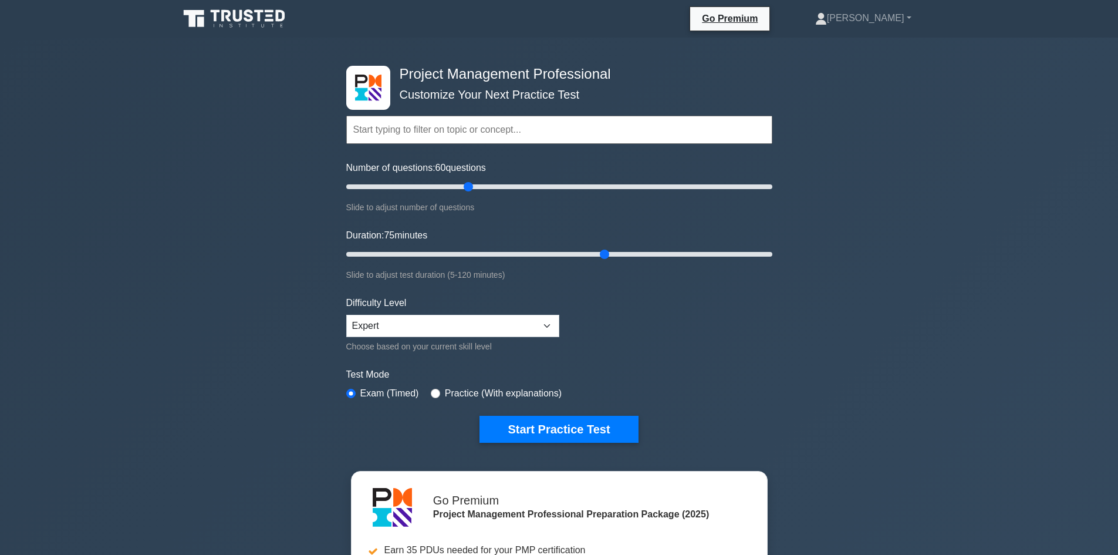
click at [992, 177] on div "Project Management Professional Customize Your Next Practice Test Topics Scope …" at bounding box center [559, 396] width 1118 height 716
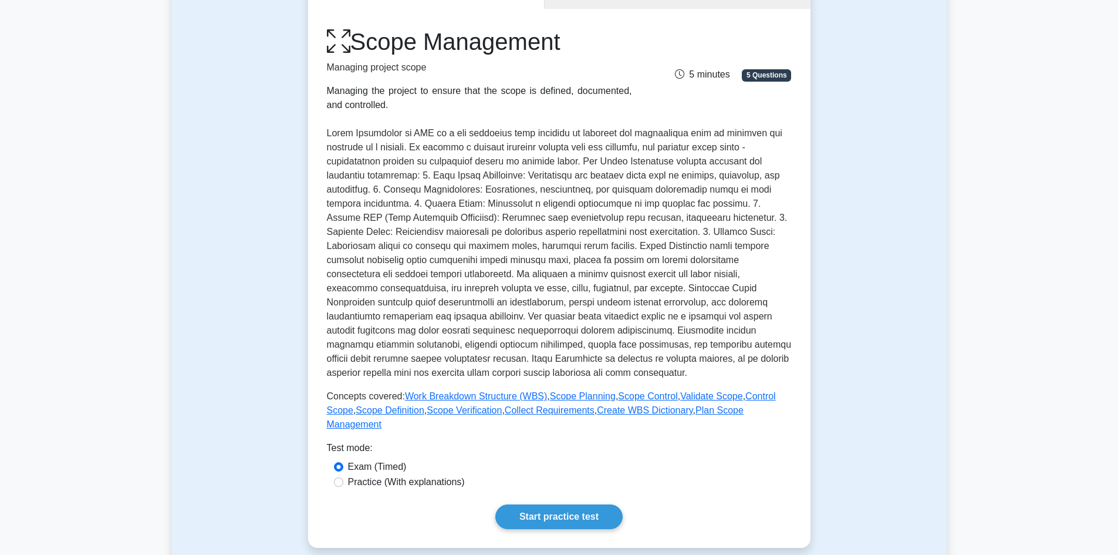
scroll to position [117, 0]
